Goal: Check status: Check status

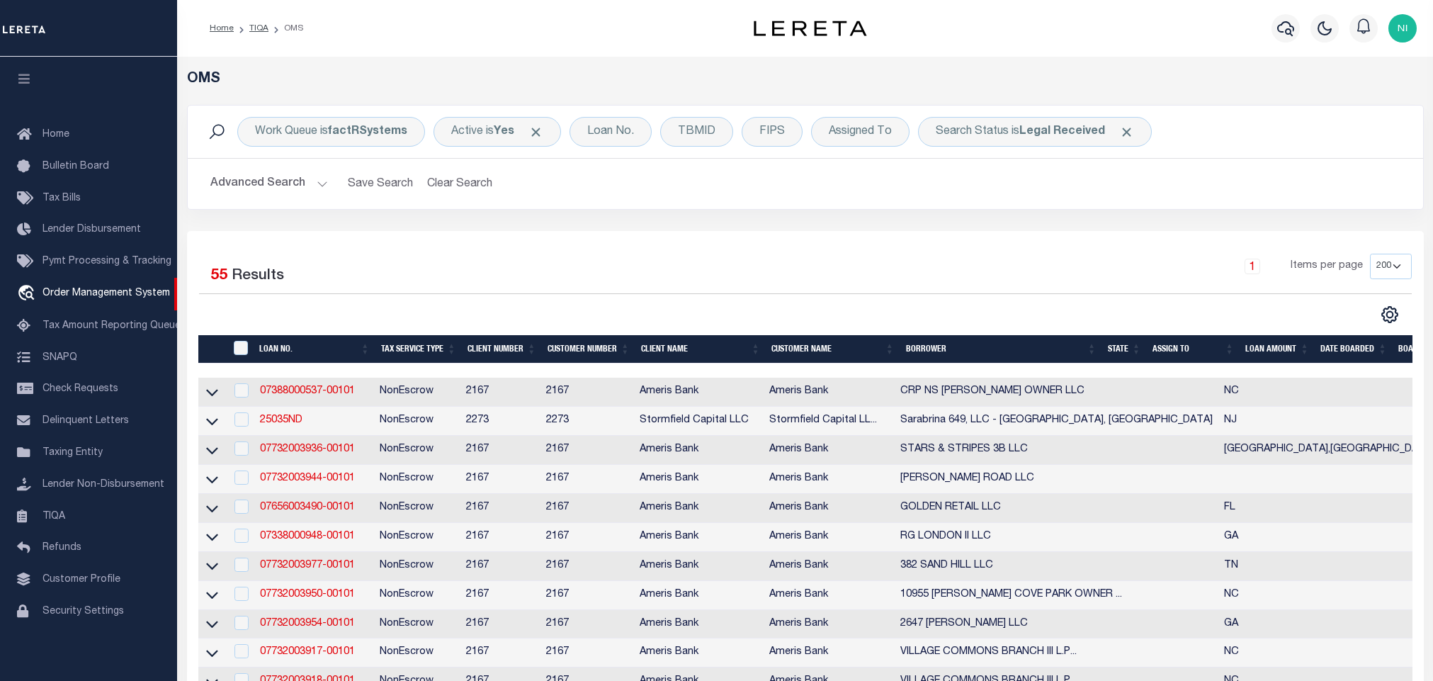
select select "200"
click at [1020, 136] on div "Search Status is Legal Received" at bounding box center [1035, 132] width 234 height 30
select select "RD"
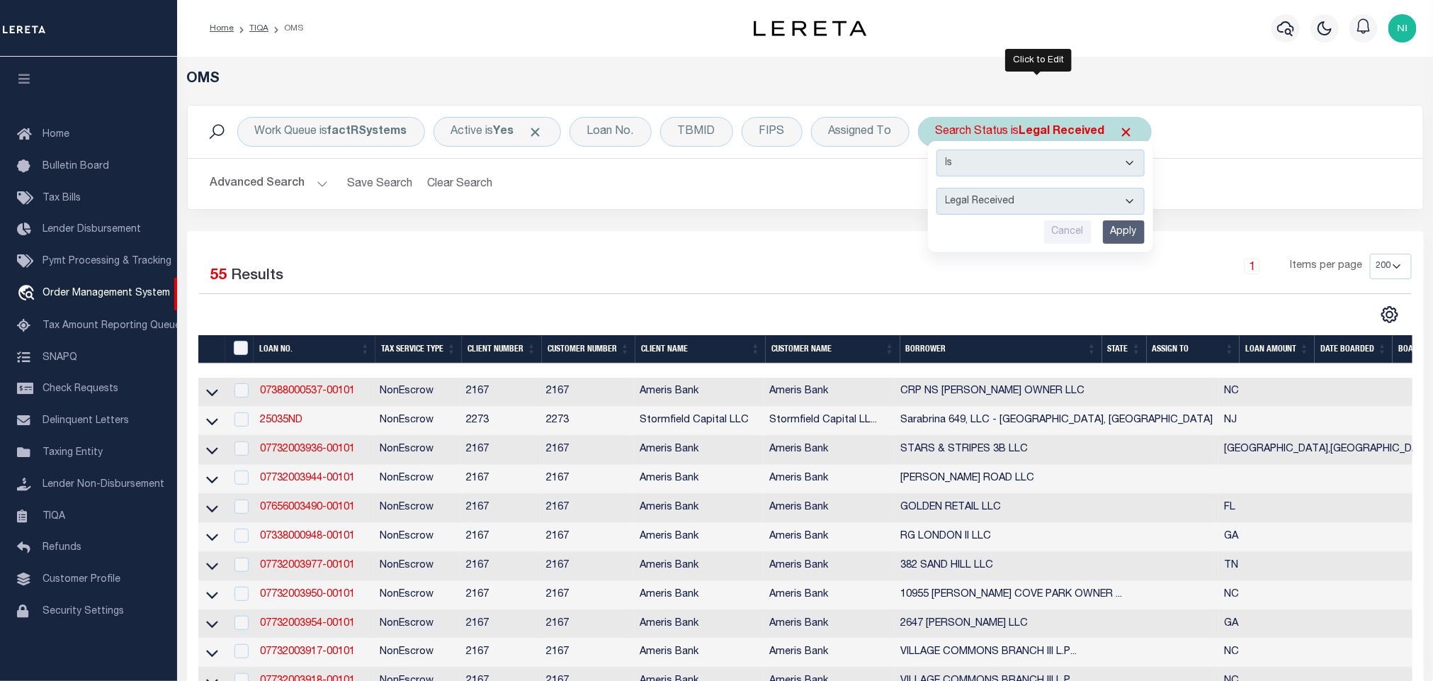
click at [1122, 232] on input "Apply" at bounding box center [1124, 231] width 42 height 23
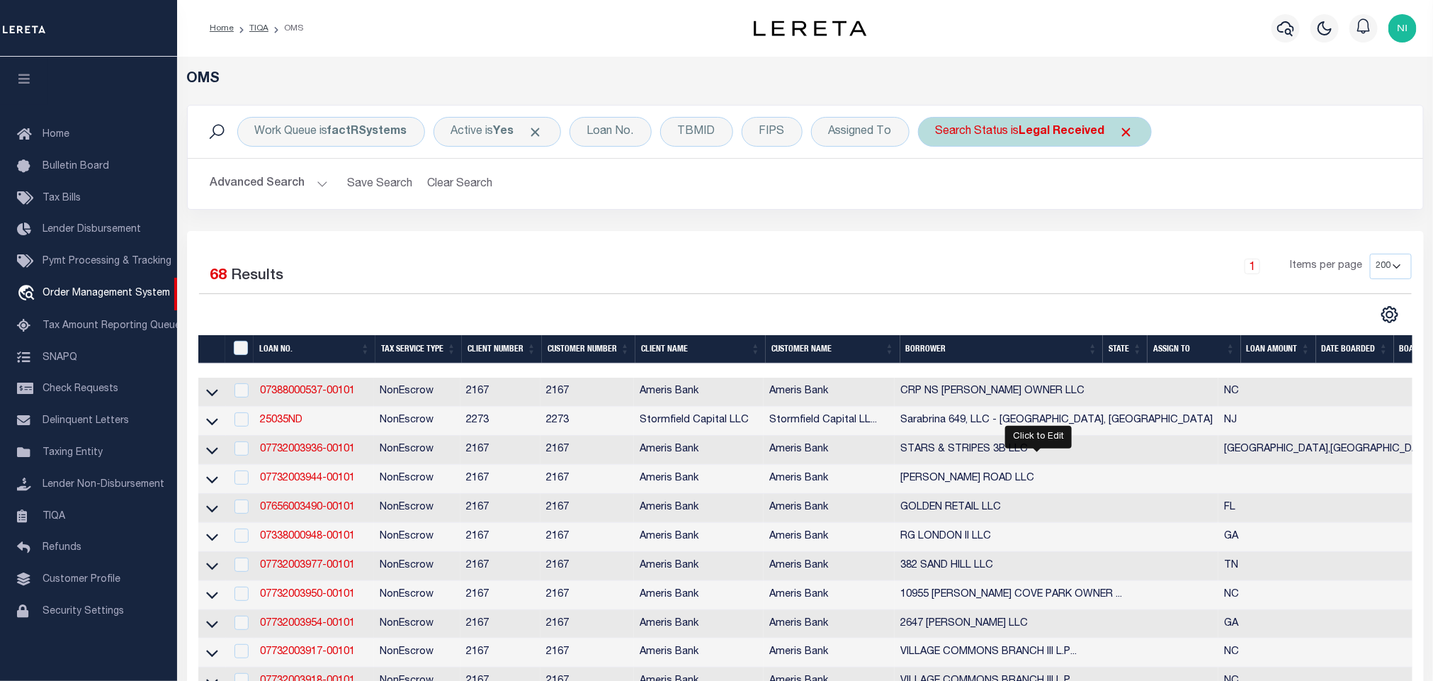
click at [1078, 134] on b "Legal Received" at bounding box center [1063, 131] width 86 height 11
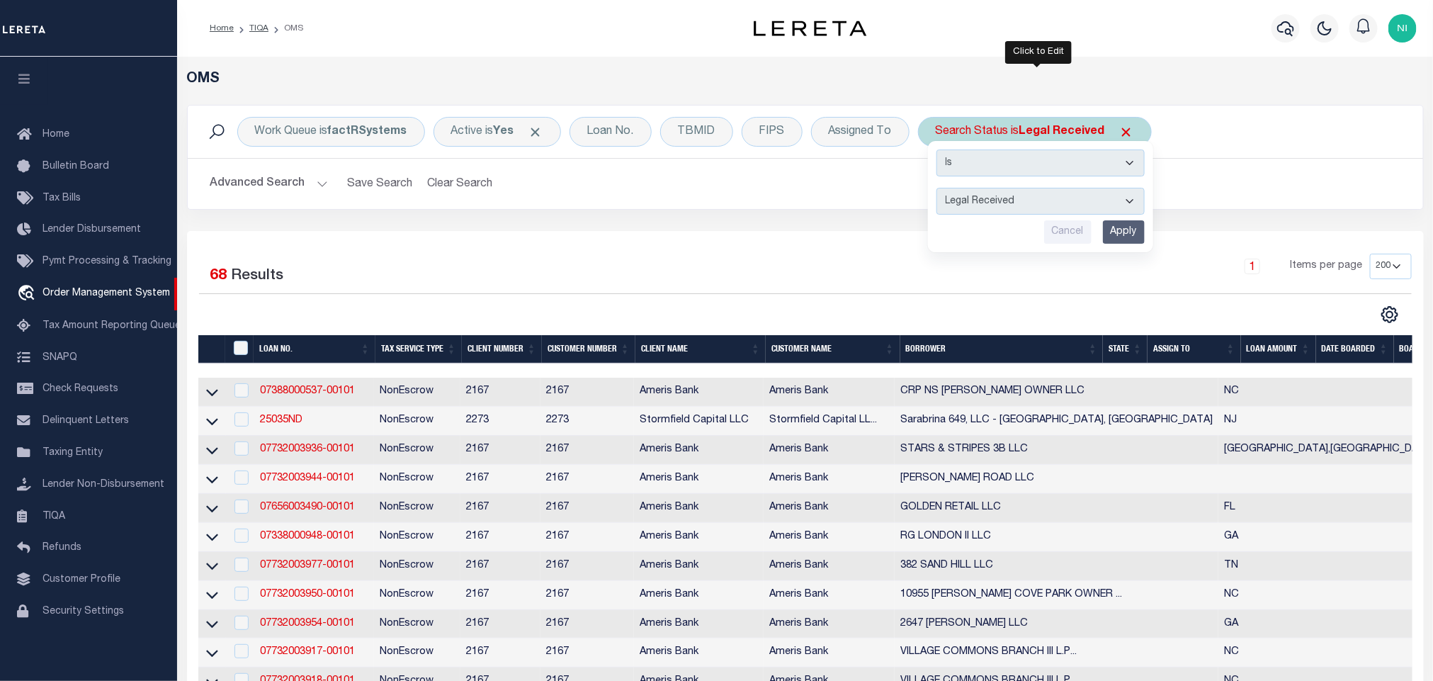
click at [1047, 208] on select "Automated Search Bad Parcel Complete Duplicate Parcel High Dollar Reporting In …" at bounding box center [1041, 201] width 208 height 27
select select "IP"
click at [940, 189] on select "Automated Search Bad Parcel Complete Duplicate Parcel High Dollar Reporting In …" at bounding box center [1041, 201] width 208 height 27
click at [1135, 230] on input "Apply" at bounding box center [1124, 231] width 42 height 23
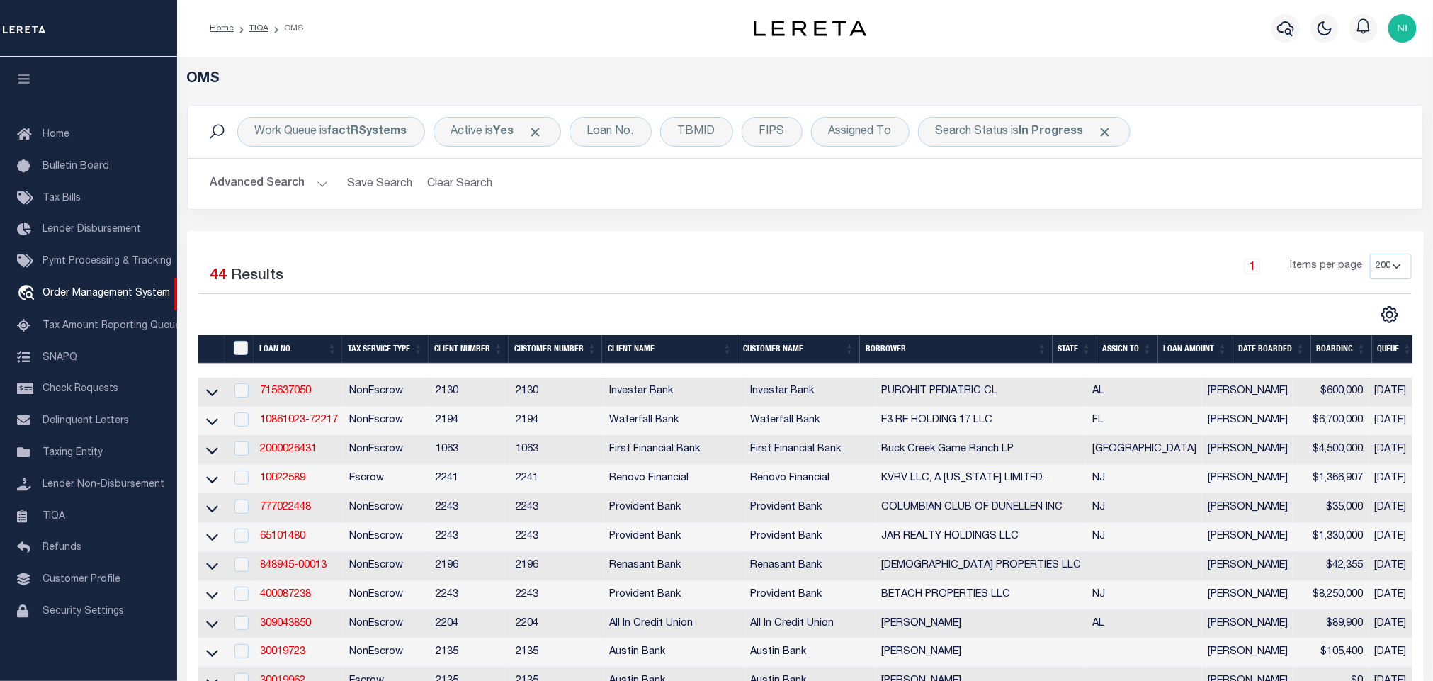
click at [814, 262] on div "1 Items per page 10 25 50 100 200" at bounding box center [959, 272] width 905 height 37
click at [536, 255] on div "1 Items per page 10 25 50 100 200" at bounding box center [959, 272] width 905 height 37
